Goal: Check status: Check status

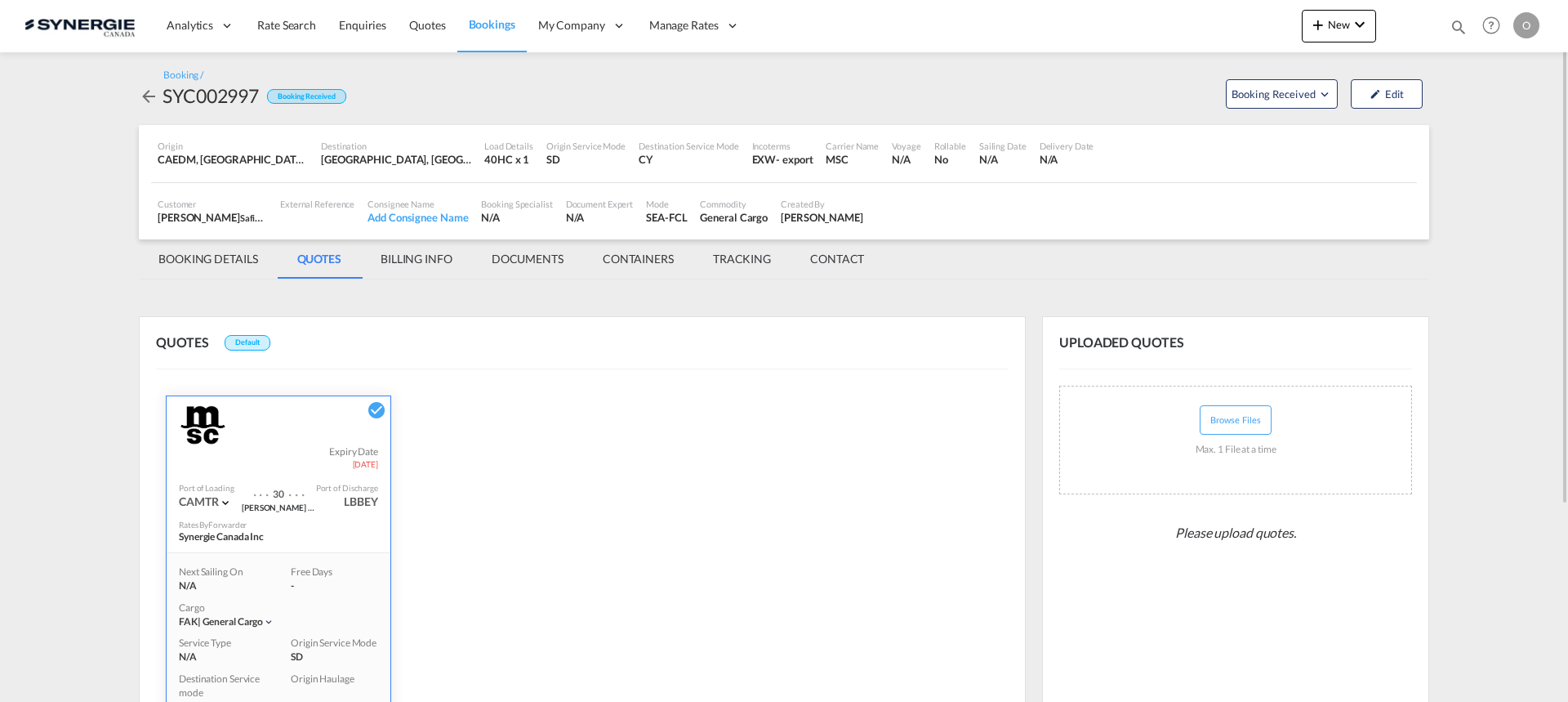
click at [1452, 24] on md-icon "icon-magnify" at bounding box center [1458, 26] width 17 height 18
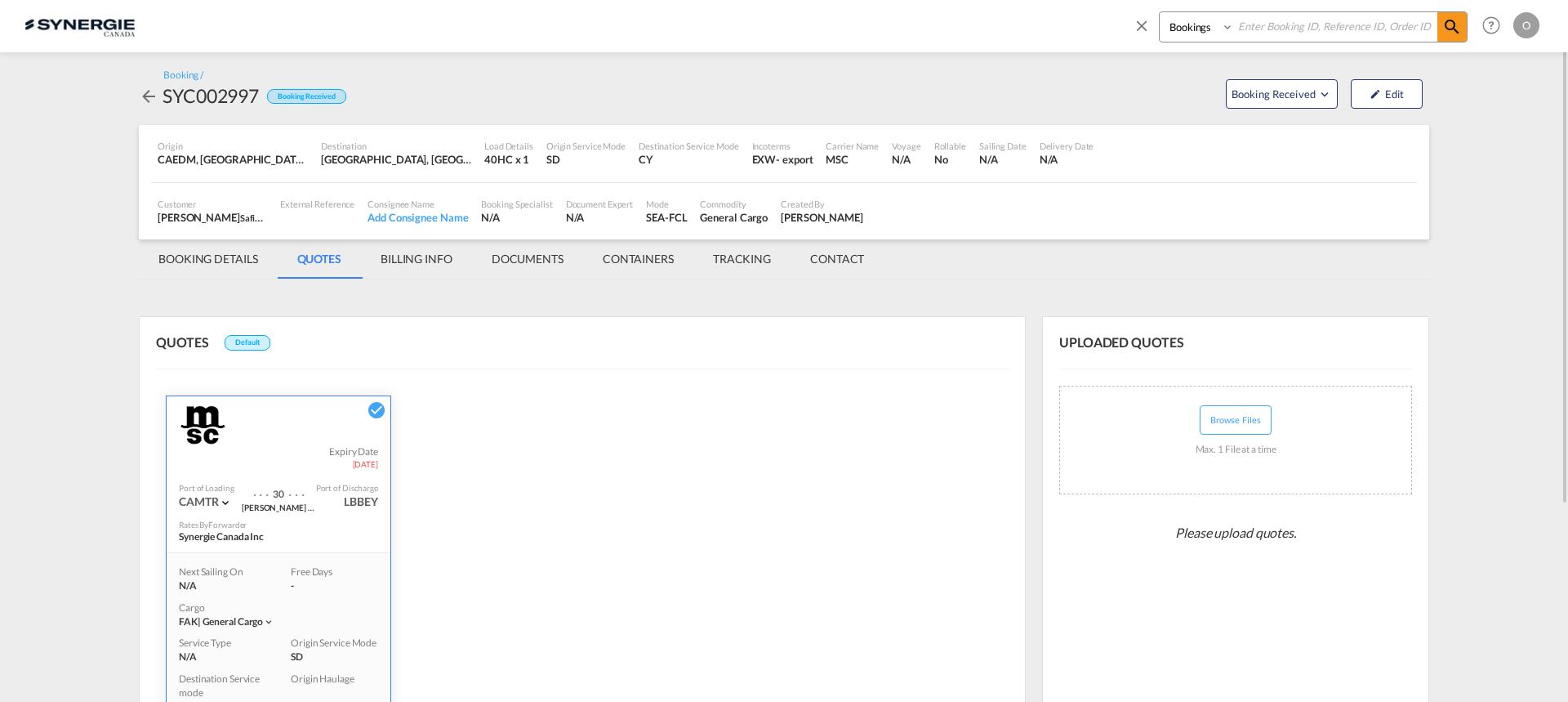
click at [1401, 36] on input at bounding box center [1335, 26] width 203 height 28
paste input "SYC002990"
type input "SYC002990"
click at [1452, 28] on md-icon "icon-magnify" at bounding box center [1451, 27] width 19 height 19
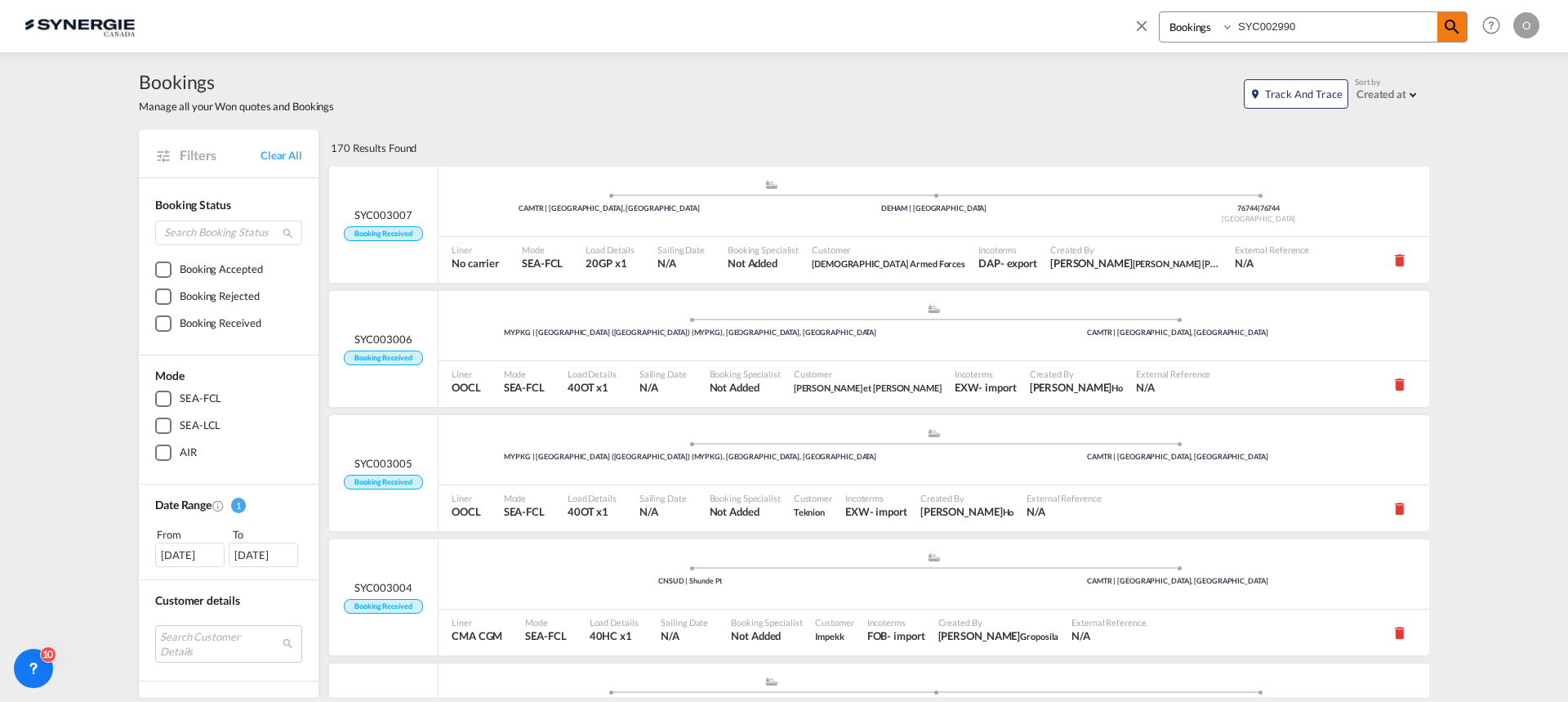
click at [1442, 33] on md-icon "icon-magnify" at bounding box center [1451, 27] width 19 height 19
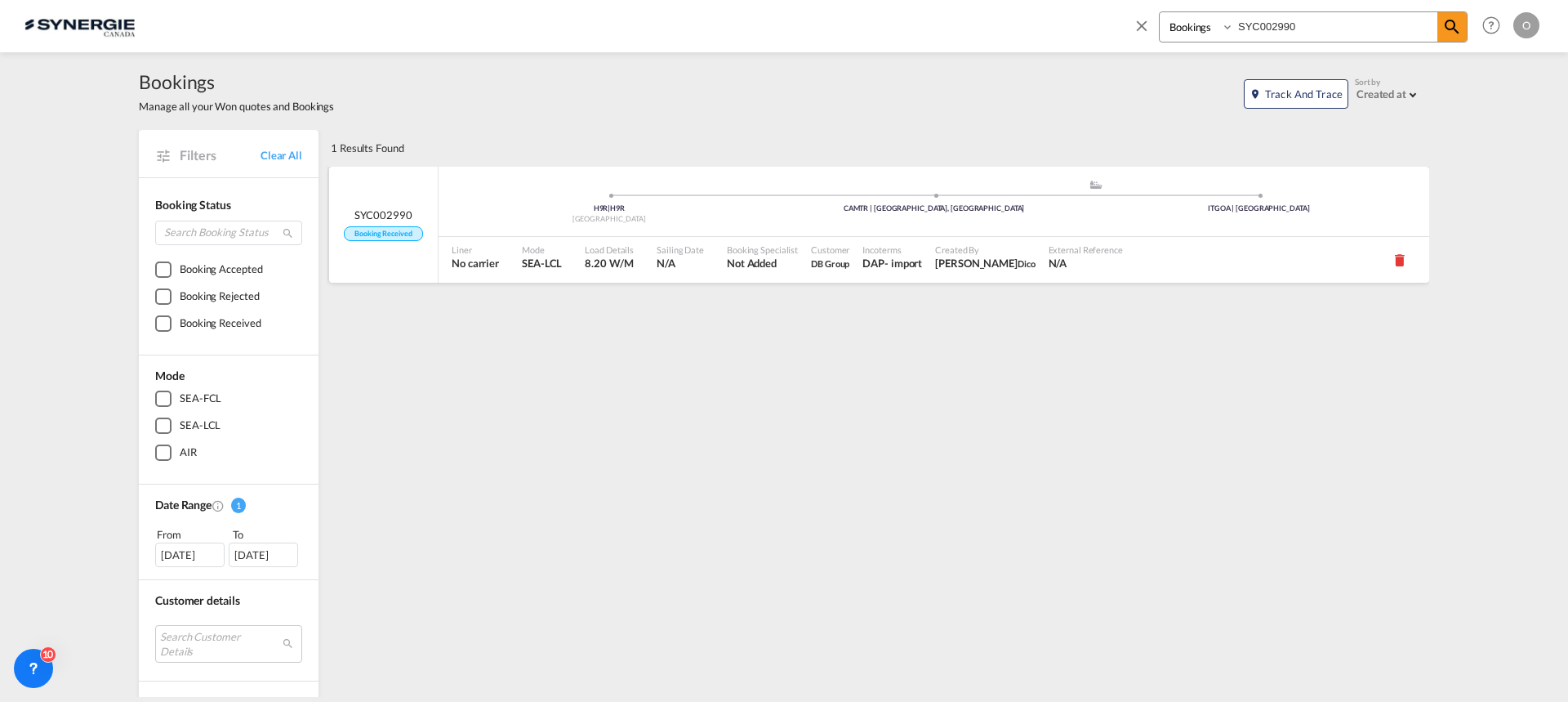
click at [1049, 263] on span "N/A" at bounding box center [1086, 263] width 74 height 15
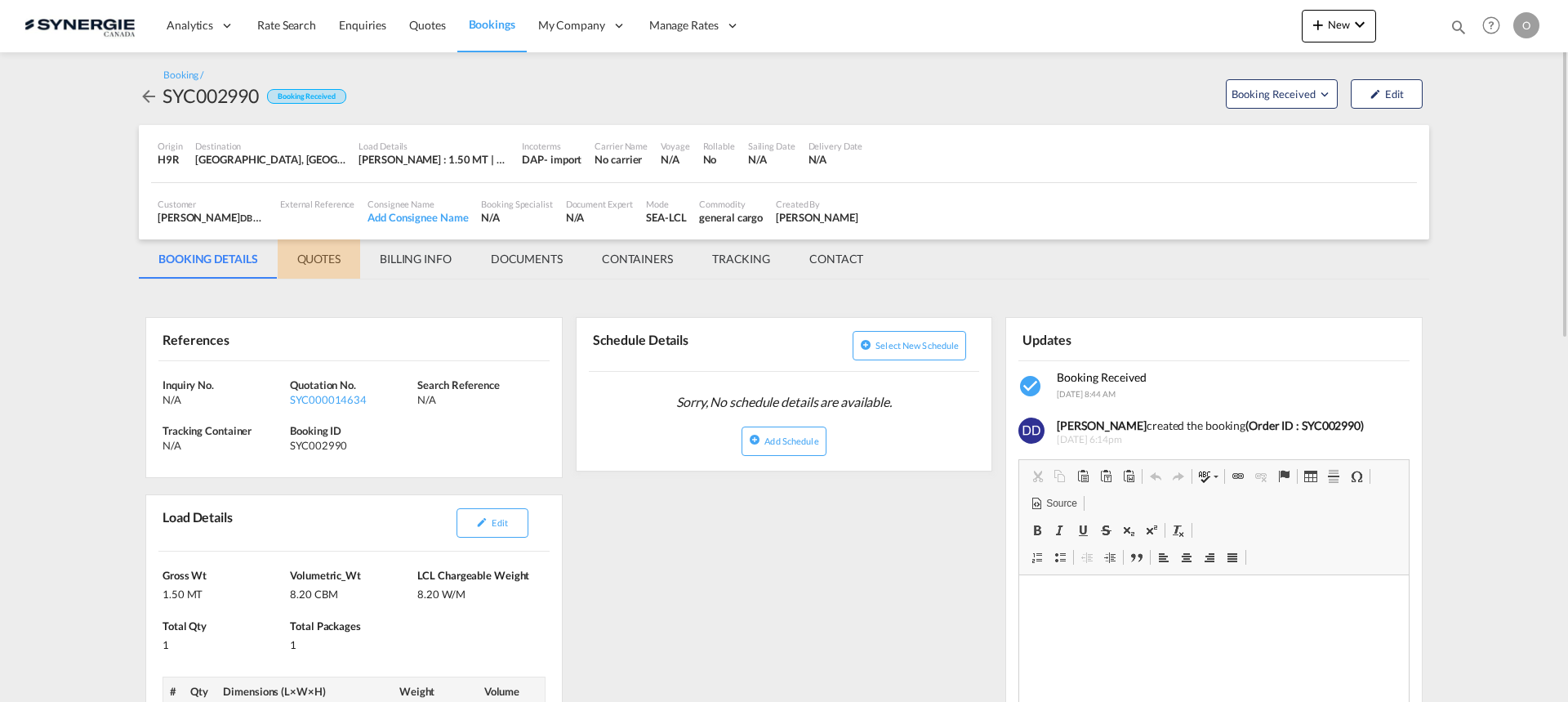
click at [306, 262] on md-tab-item "QUOTES" at bounding box center [319, 259] width 83 height 39
